Goal: Task Accomplishment & Management: Use online tool/utility

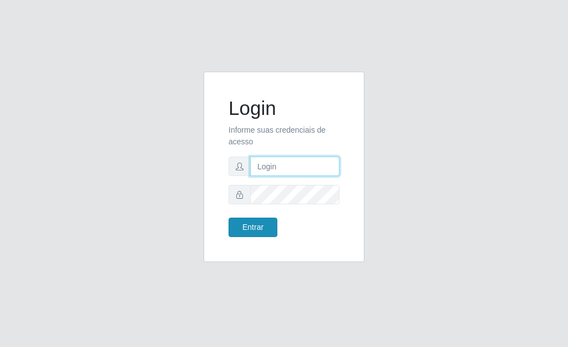
type input "[PERSON_NAME]"
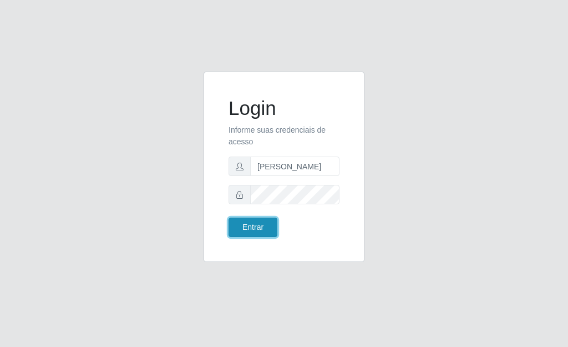
drag, startPoint x: 257, startPoint y: 219, endPoint x: 253, endPoint y: 225, distance: 6.5
click at [255, 225] on button "Entrar" at bounding box center [253, 226] width 49 height 19
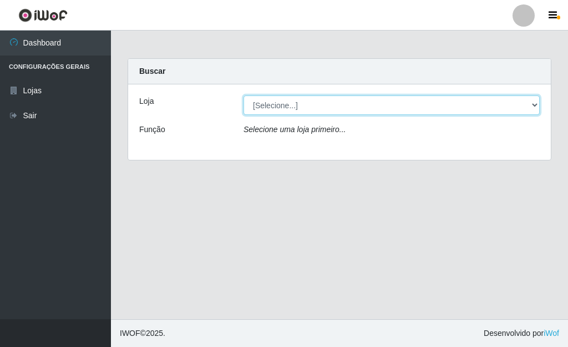
click at [534, 104] on select "[Selecione...] Bemais Supermercados - [GEOGRAPHIC_DATA]" at bounding box center [392, 104] width 296 height 19
select select "249"
click at [244, 95] on select "[Selecione...] Bemais Supermercados - [GEOGRAPHIC_DATA]" at bounding box center [392, 104] width 296 height 19
